Goal: Information Seeking & Learning: Understand process/instructions

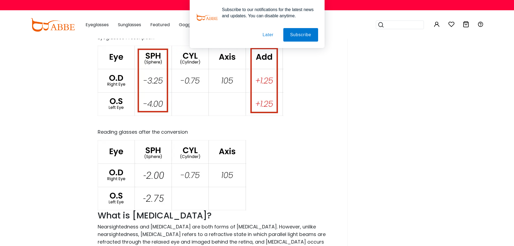
scroll to position [459, 0]
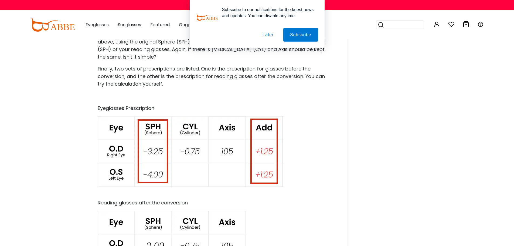
click at [272, 34] on button "Later" at bounding box center [268, 34] width 24 height 13
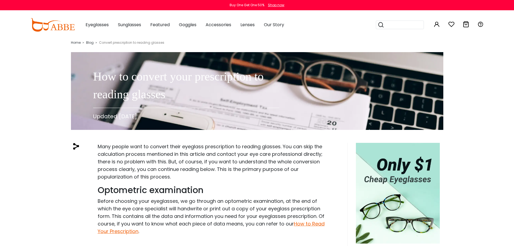
scroll to position [81, 0]
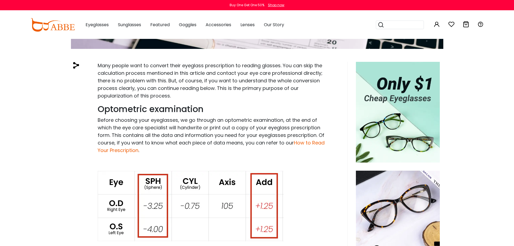
click at [126, 152] on link "How to Read Your Prescription" at bounding box center [211, 146] width 227 height 14
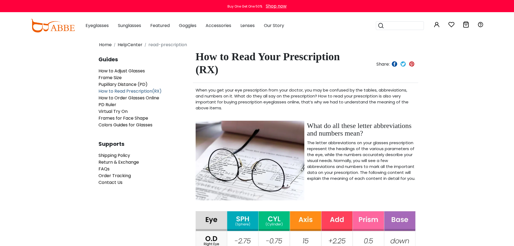
click at [127, 92] on span "How to Read Prescription(RX)" at bounding box center [130, 91] width 63 height 6
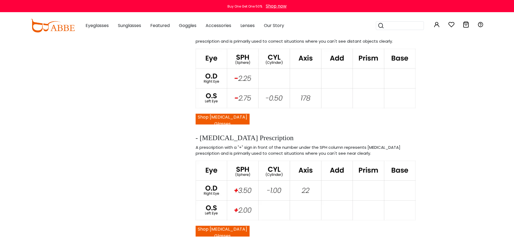
scroll to position [395, 0]
